Goal: Find specific page/section: Find specific page/section

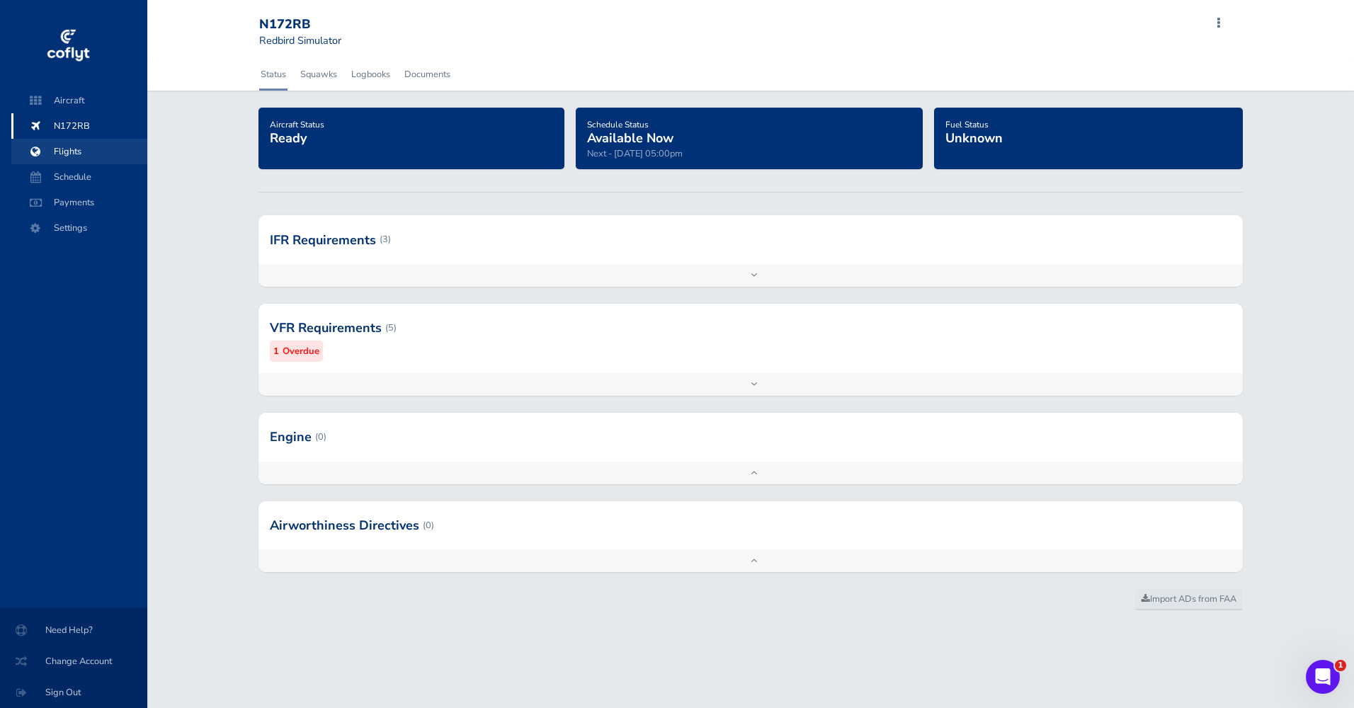
click at [77, 154] on span "Flights" at bounding box center [79, 151] width 108 height 25
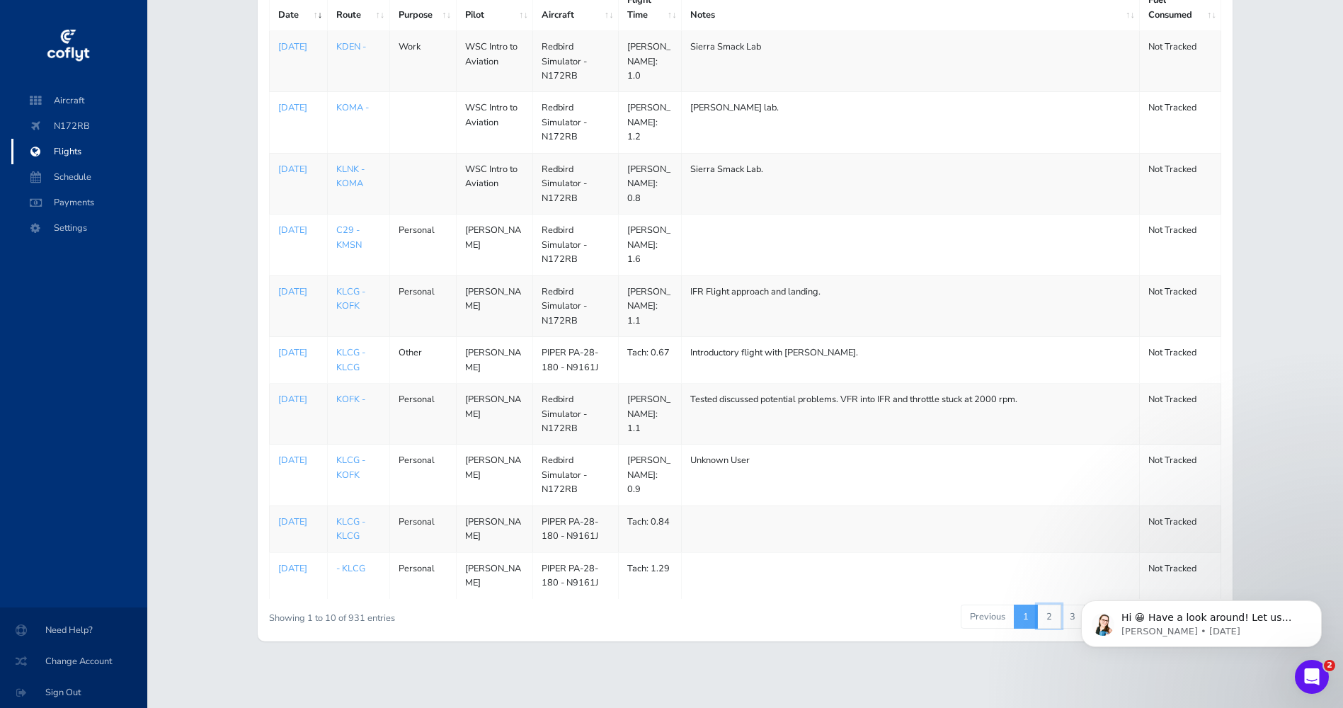
click at [1055, 621] on link "2" at bounding box center [1049, 617] width 24 height 24
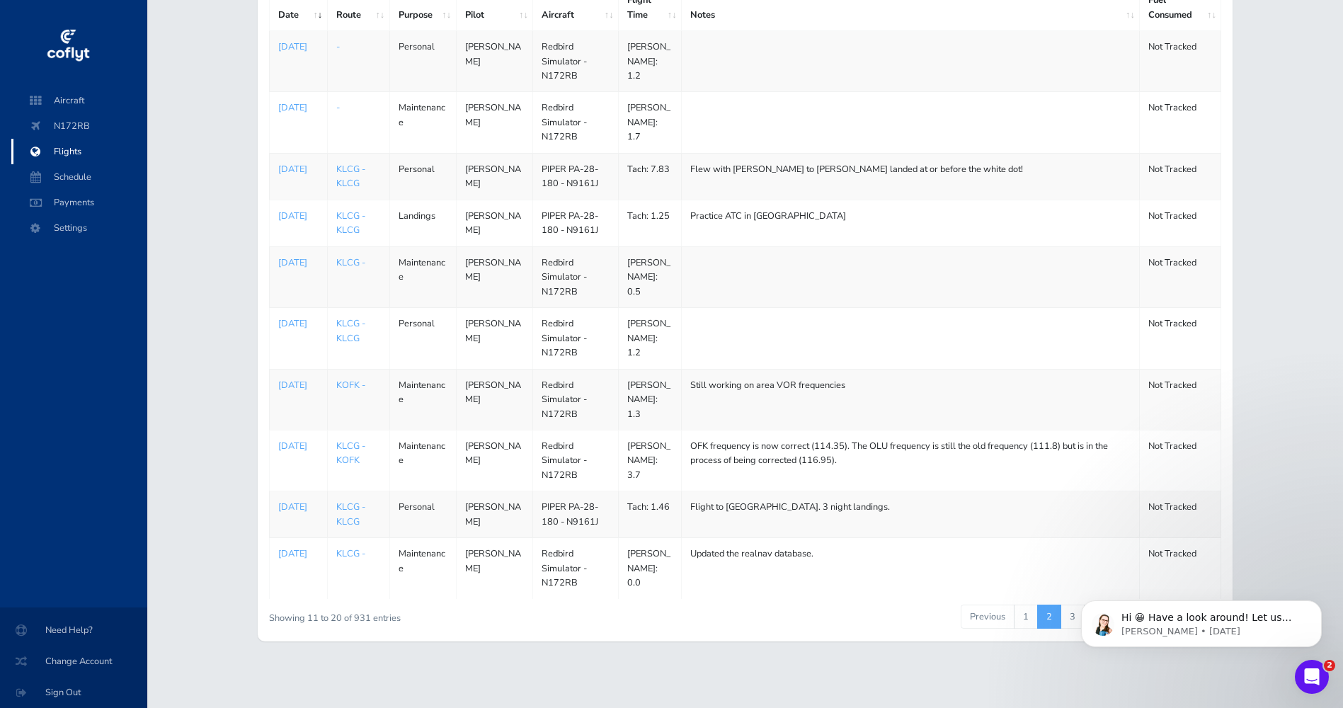
scroll to position [233, 0]
click at [1028, 619] on link "1" at bounding box center [1026, 617] width 24 height 24
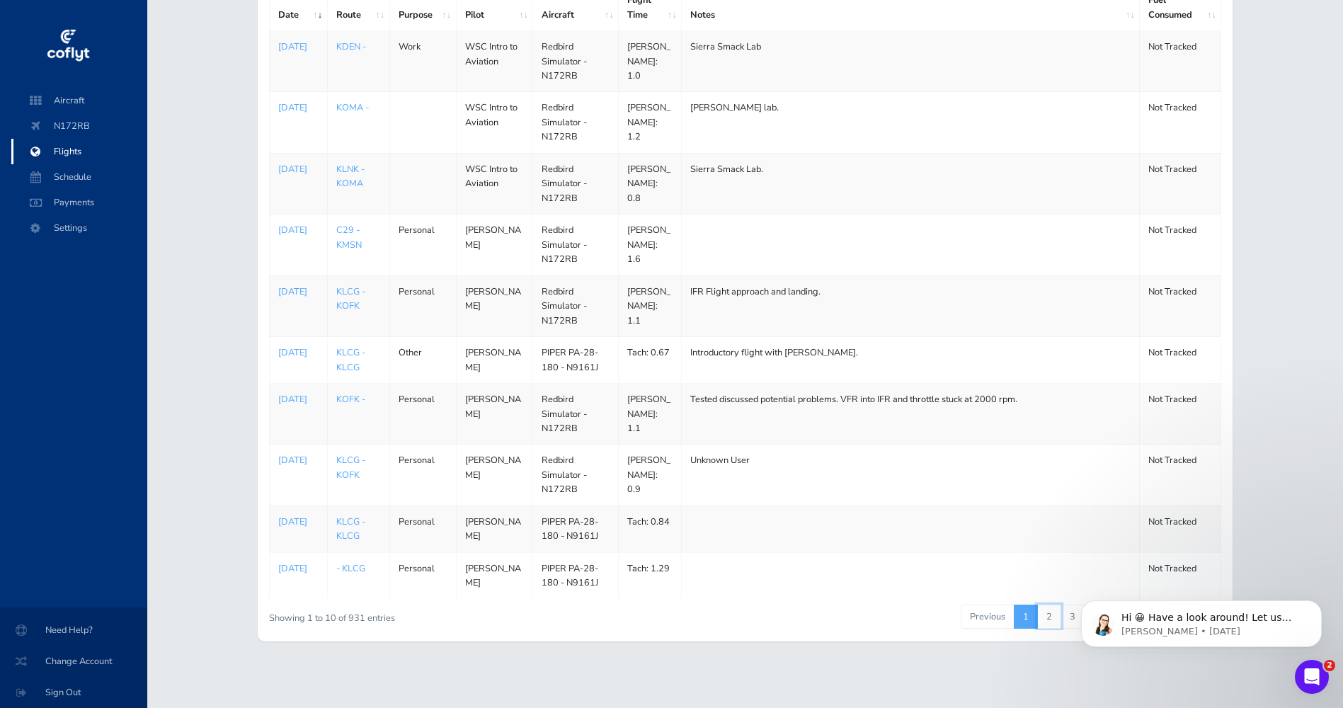
click at [1045, 621] on link "2" at bounding box center [1049, 617] width 24 height 24
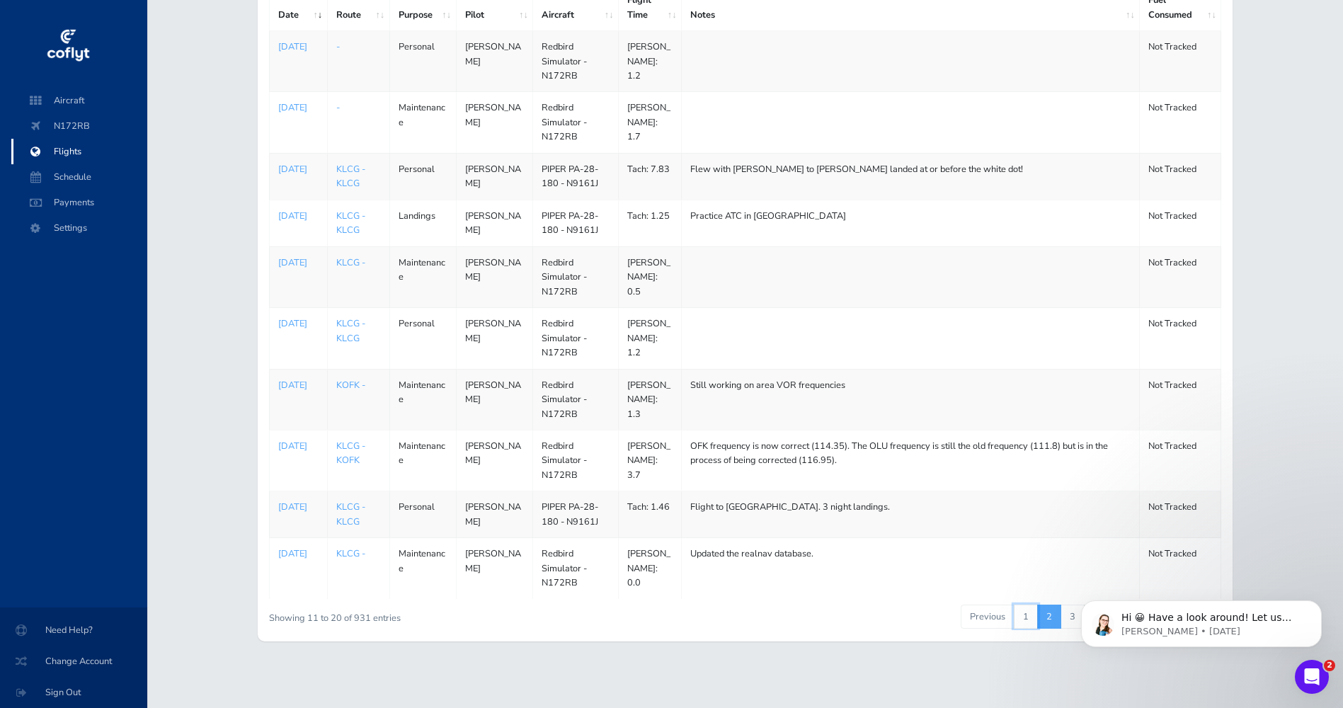
click at [1029, 619] on link "1" at bounding box center [1026, 617] width 24 height 24
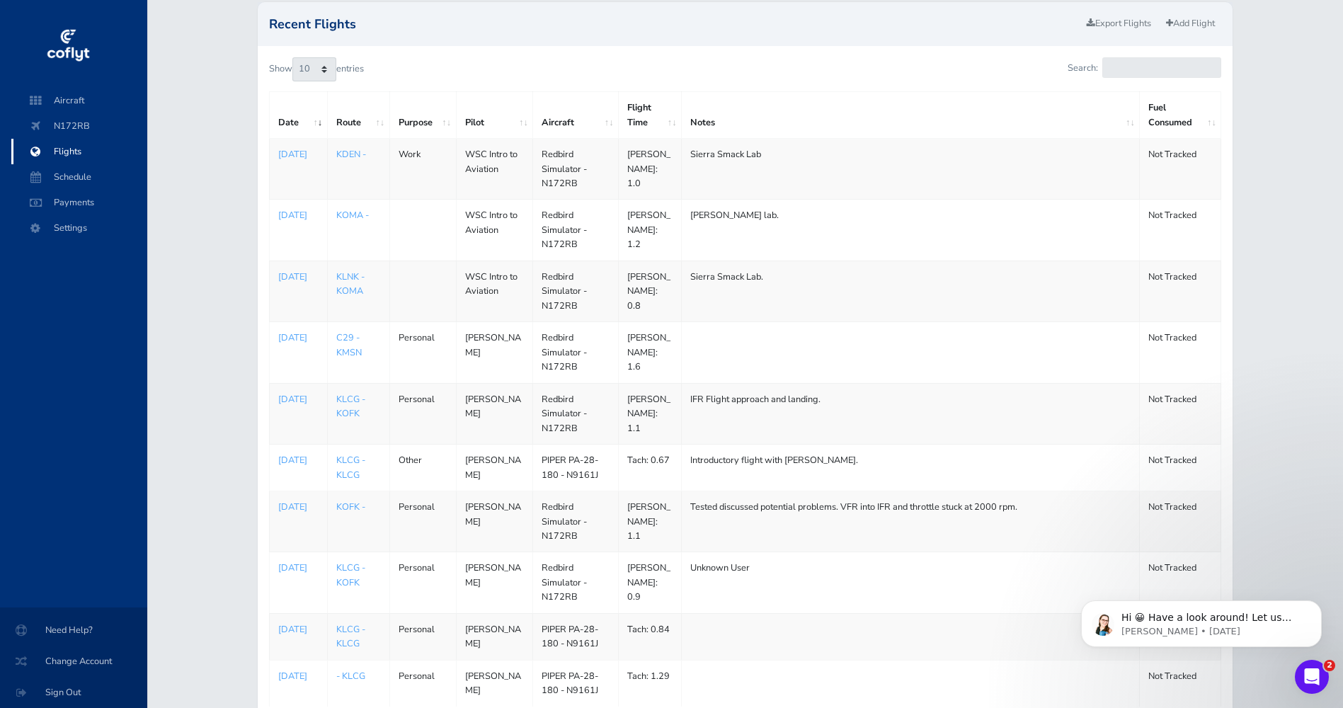
scroll to position [0, 0]
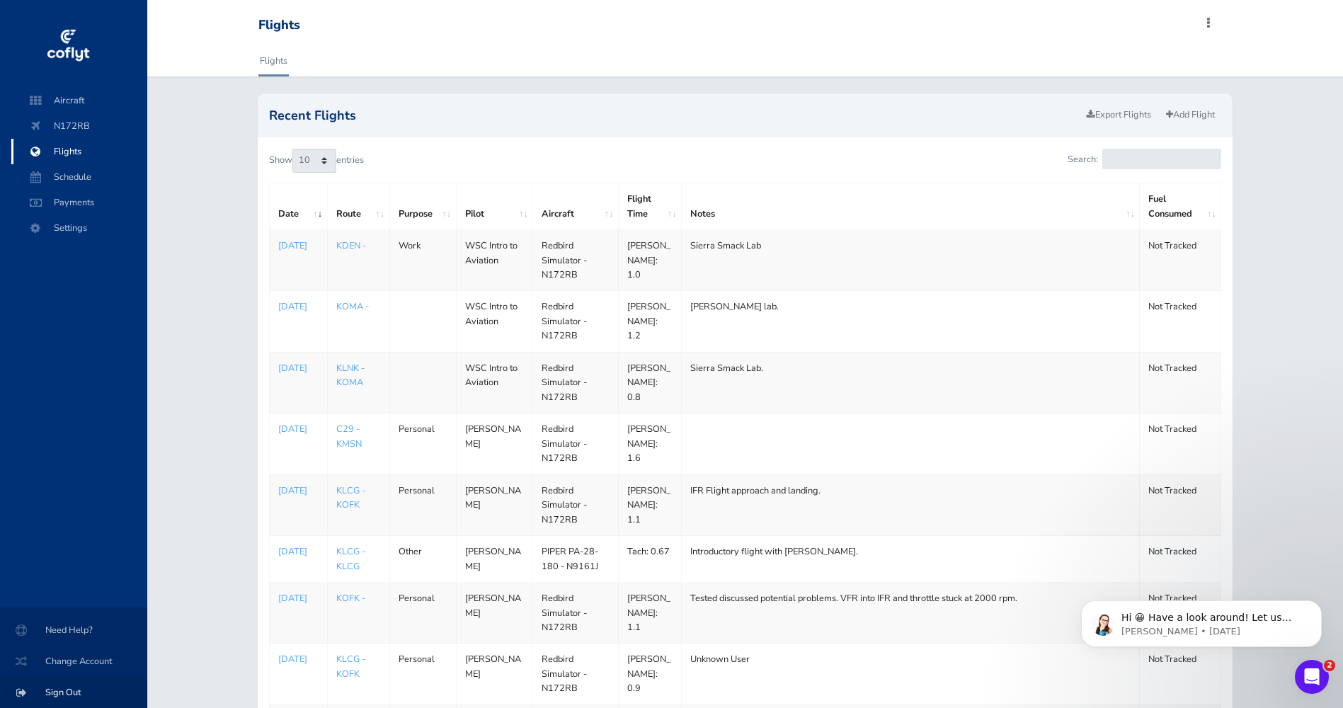
click at [61, 687] on span "Sign Out" at bounding box center [73, 692] width 113 height 25
